Goal: Task Accomplishment & Management: Complete application form

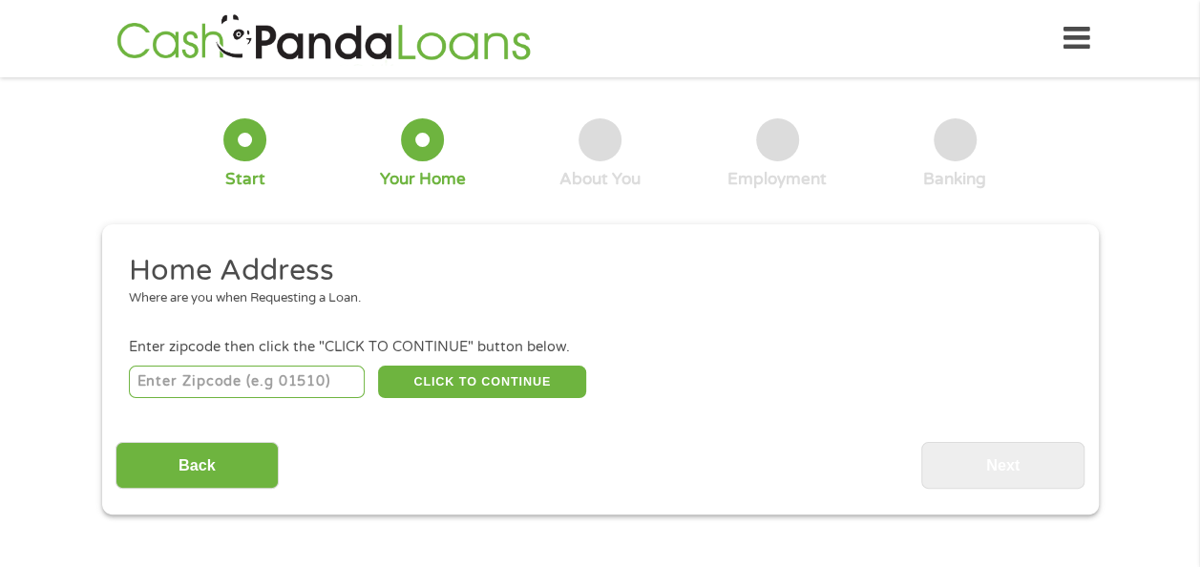
click at [243, 382] on input "number" at bounding box center [247, 382] width 236 height 32
type input "85207"
click at [468, 379] on button "CLICK TO CONTINUE" at bounding box center [482, 382] width 208 height 32
type input "85207"
type input "Mesa"
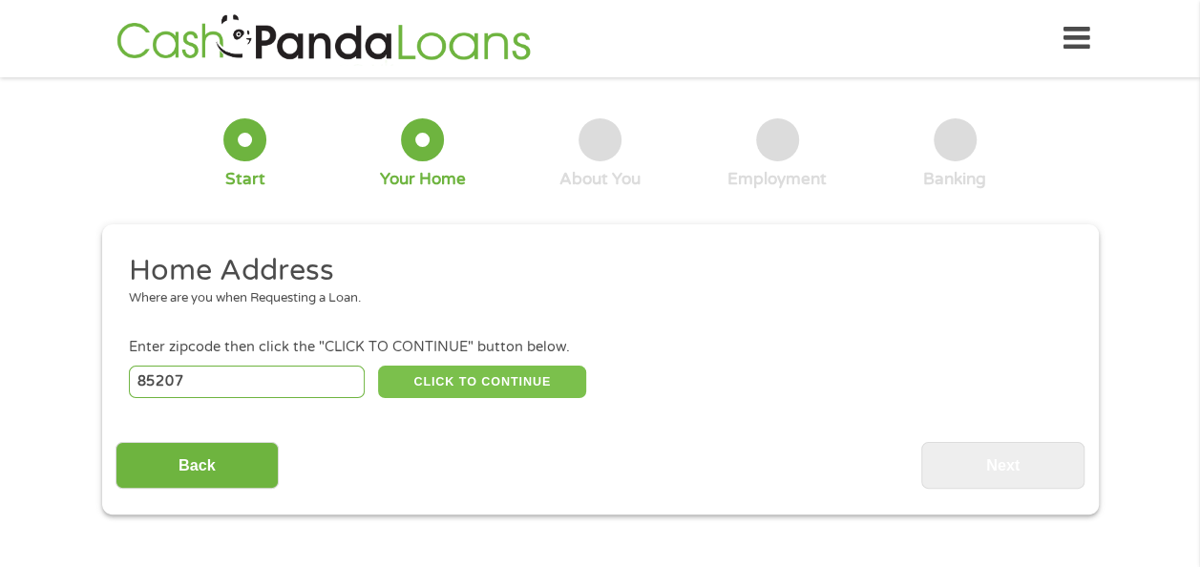
select select "[US_STATE]"
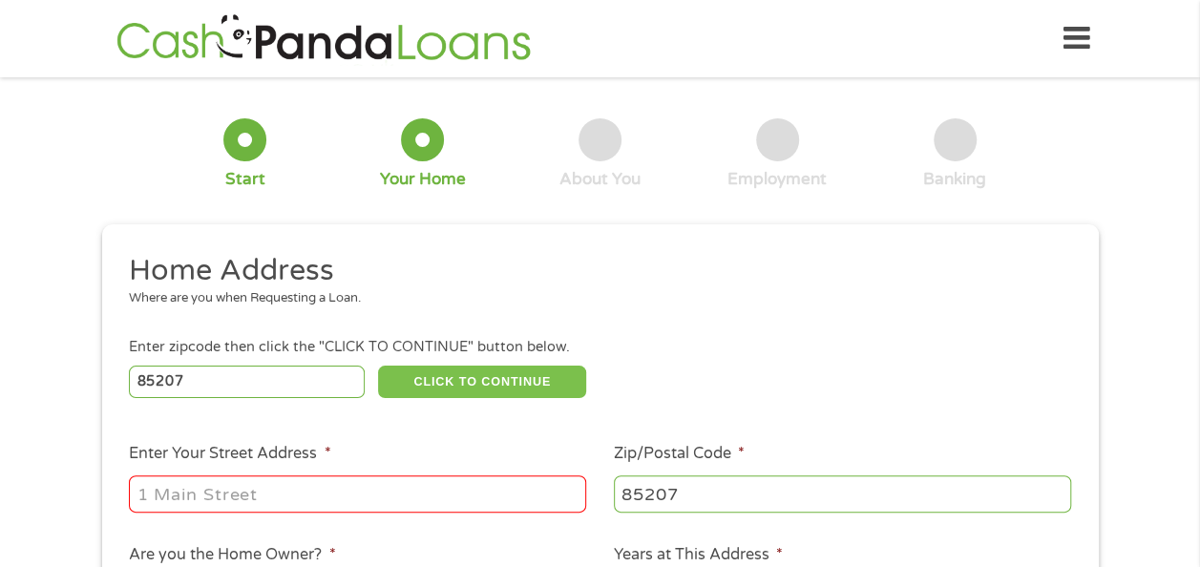
scroll to position [95, 0]
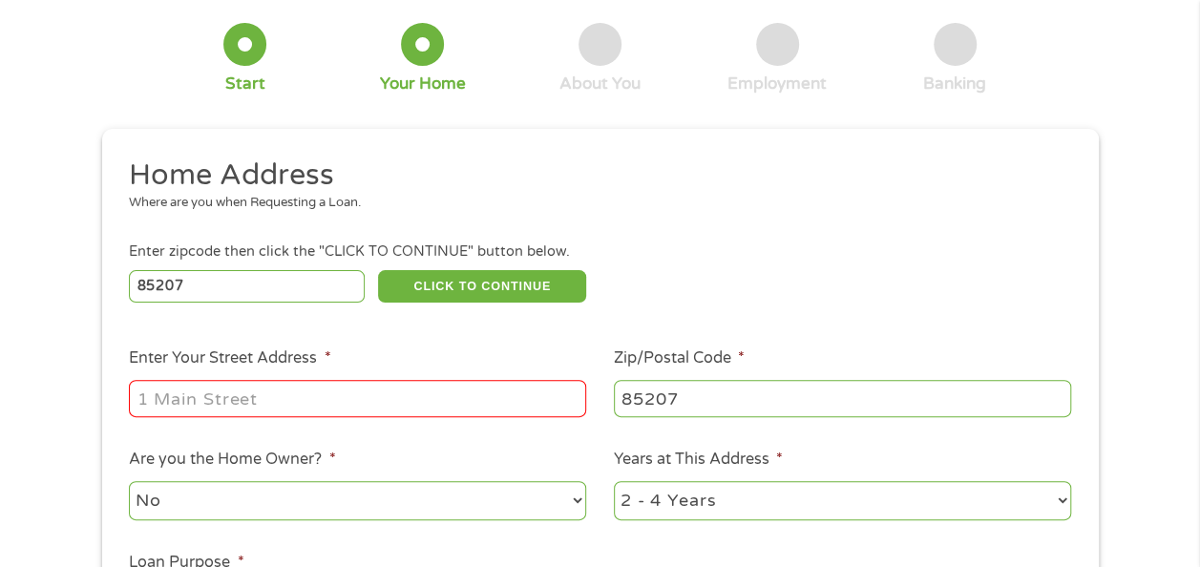
click at [351, 403] on input "Enter Your Street Address *" at bounding box center [357, 398] width 457 height 36
type input "[STREET_ADDRESS]"
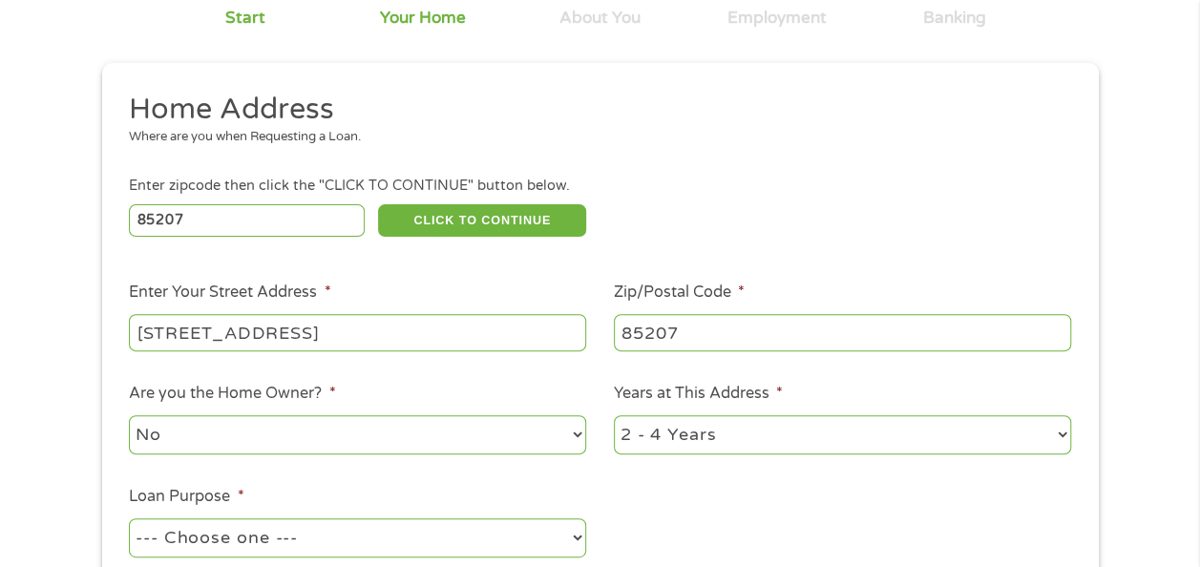
scroll to position [191, 0]
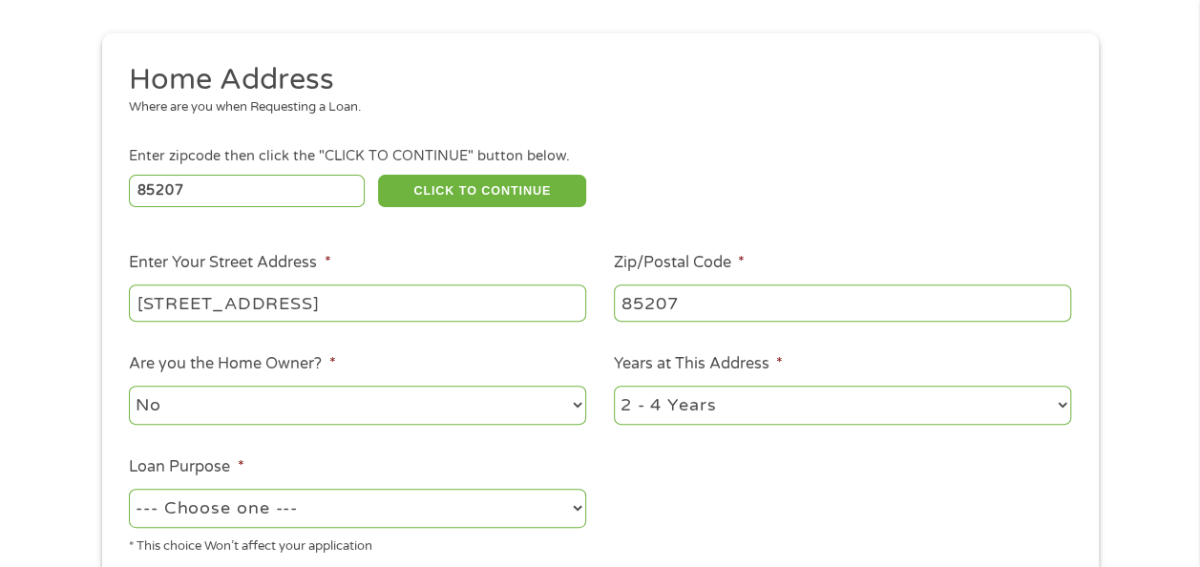
click at [1065, 407] on select "1 Year or less 1 - 2 Years 2 - 4 Years Over 4 Years" at bounding box center [842, 405] width 457 height 39
select select "60months"
click at [614, 387] on select "1 Year or less 1 - 2 Years 2 - 4 Years Over 4 Years" at bounding box center [842, 405] width 457 height 39
click at [580, 508] on select "--- Choose one --- Pay Bills Debt Consolidation Home Improvement Major Purchase…" at bounding box center [357, 508] width 457 height 39
select select "shorttermcash"
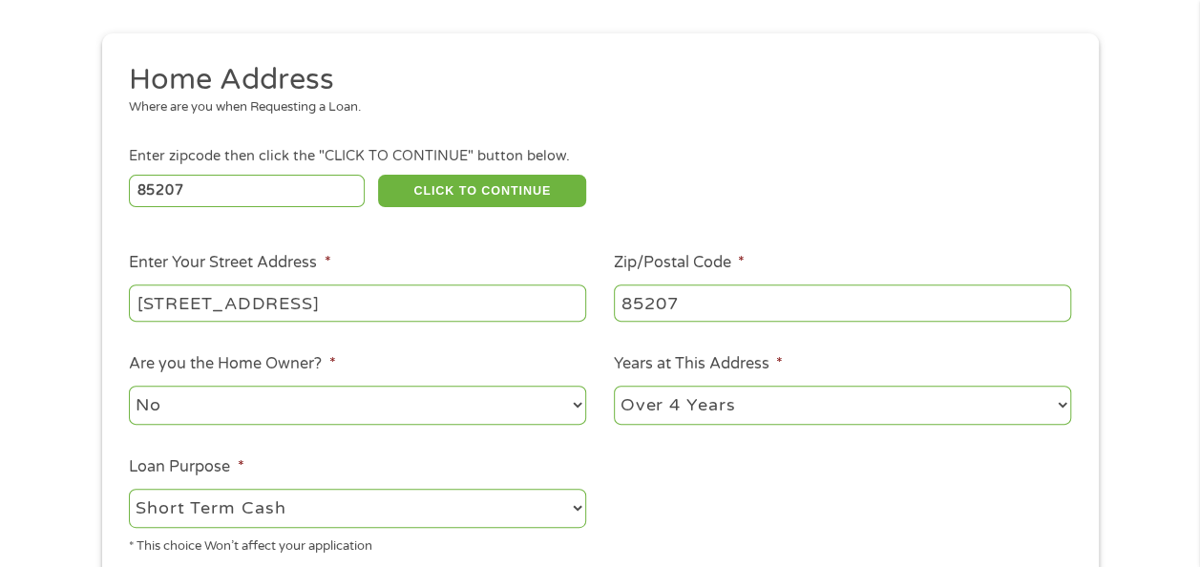
click at [129, 490] on select "--- Choose one --- Pay Bills Debt Consolidation Home Improvement Major Purchase…" at bounding box center [357, 508] width 457 height 39
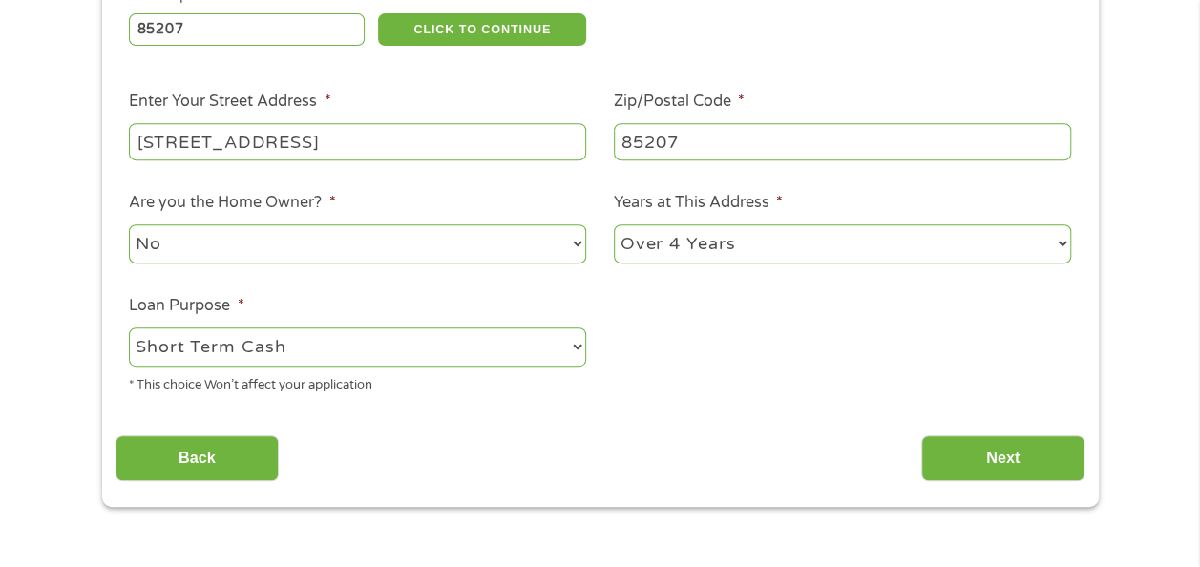
scroll to position [382, 0]
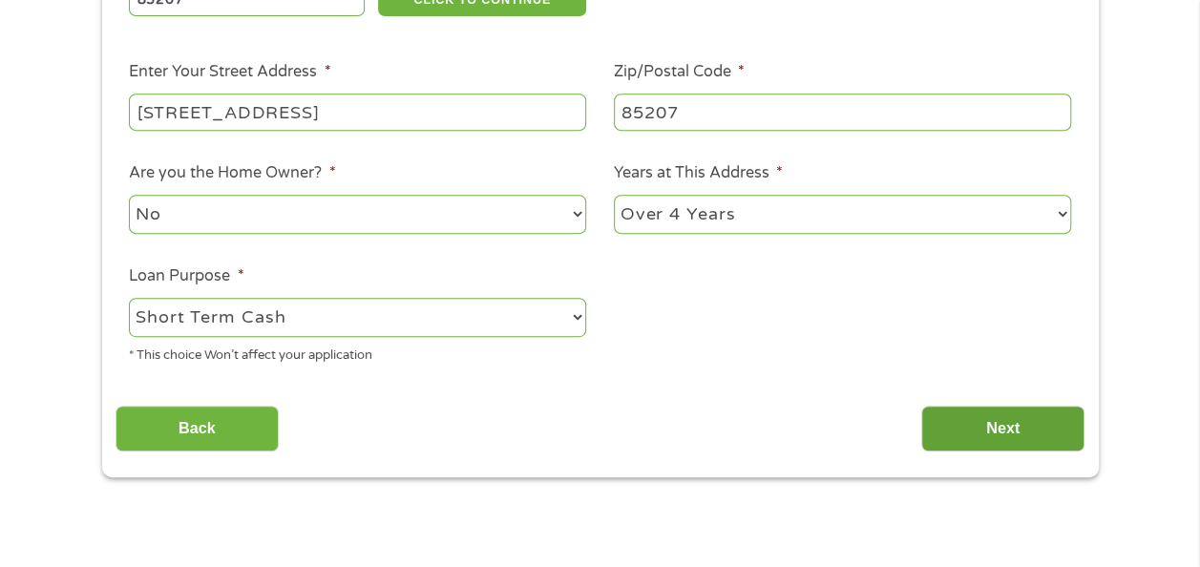
click at [1013, 429] on input "Next" at bounding box center [1002, 429] width 163 height 47
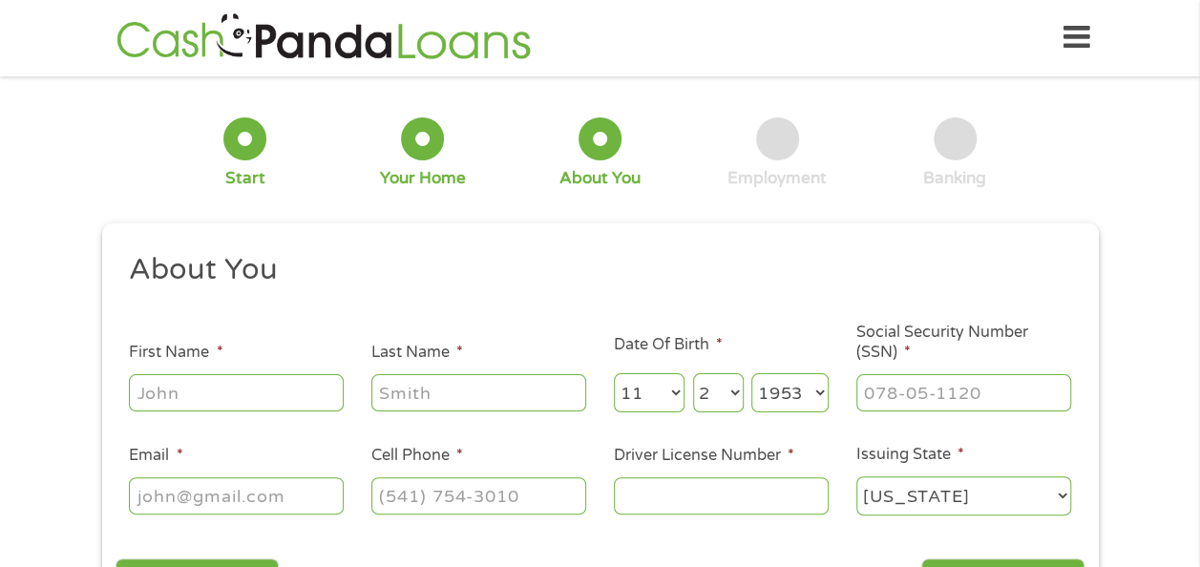
scroll to position [0, 0]
click at [246, 396] on input "First Name *" at bounding box center [236, 393] width 215 height 36
type input "[PERSON_NAME]"
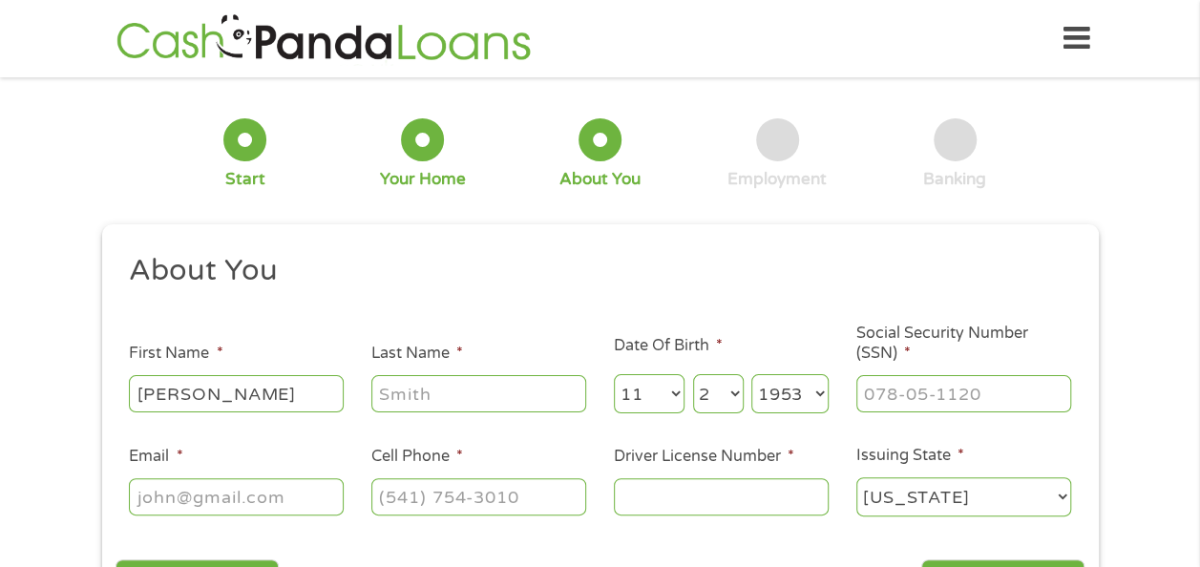
type input "[PERSON_NAME] ii"
type input "[EMAIL_ADDRESS][DOMAIN_NAME]"
type input "[PHONE_NUMBER]"
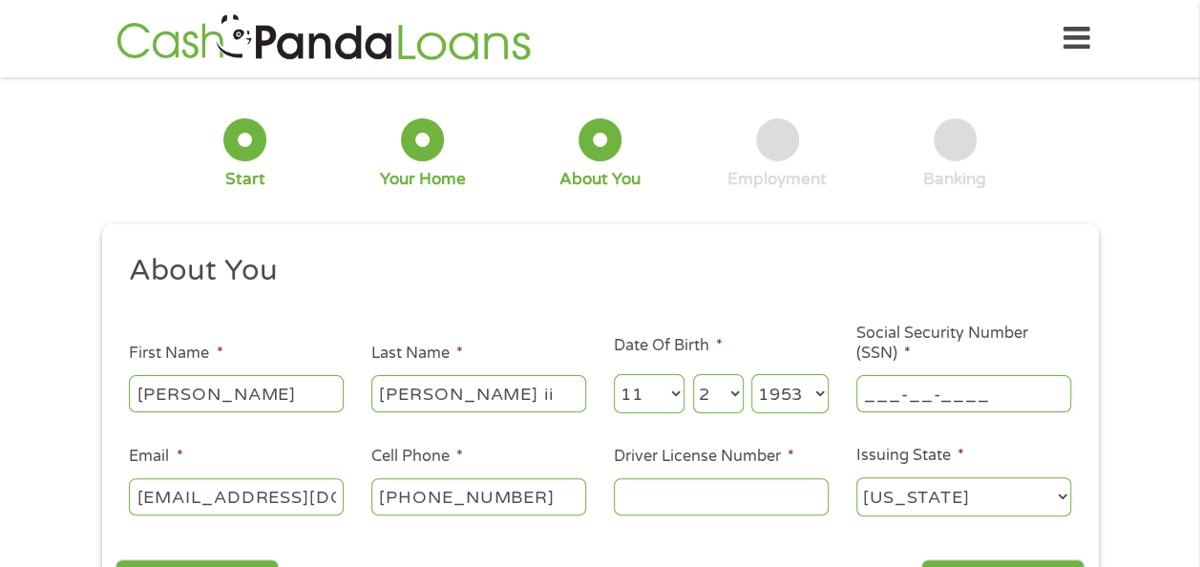
click at [871, 391] on input "___-__-____" at bounding box center [963, 393] width 215 height 36
type input "2__-__-____"
